Goal: Task Accomplishment & Management: Complete application form

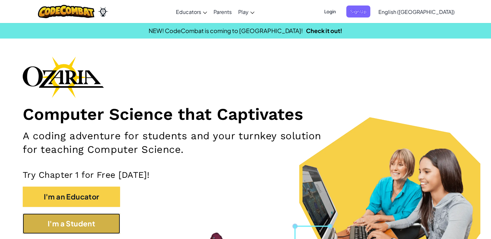
click at [58, 233] on button "I'm a Student" at bounding box center [71, 224] width 97 height 20
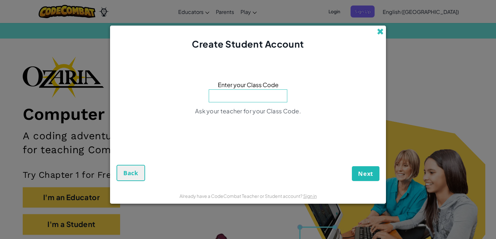
click at [378, 31] on span at bounding box center [380, 31] width 7 height 7
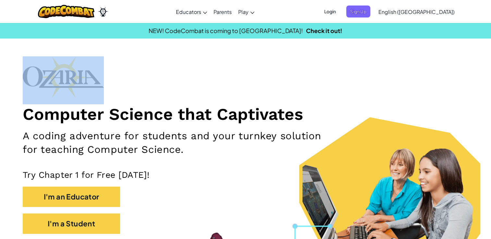
drag, startPoint x: 378, startPoint y: 31, endPoint x: 331, endPoint y: 61, distance: 55.6
click at [331, 61] on div "Computer Science that Captivates A coding adventure for students and your turnk…" at bounding box center [245, 148] width 445 height 184
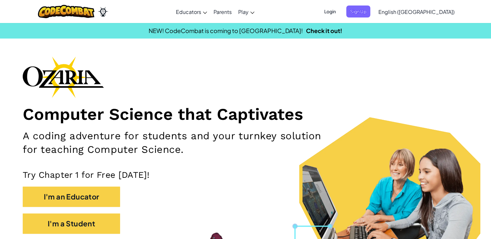
click at [340, 12] on div "Toggle navigation Educators Create Free Account School & District Solutions Tea…" at bounding box center [245, 11] width 494 height 23
click at [370, 14] on span "Sign Up" at bounding box center [358, 12] width 24 height 12
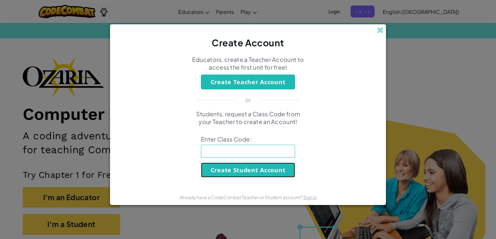
click at [227, 174] on button "Create Student Account" at bounding box center [248, 170] width 94 height 15
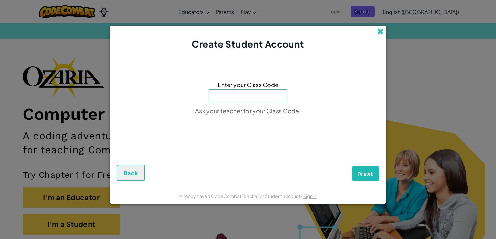
click at [382, 33] on span at bounding box center [380, 31] width 7 height 7
